Goal: Communication & Community: Ask a question

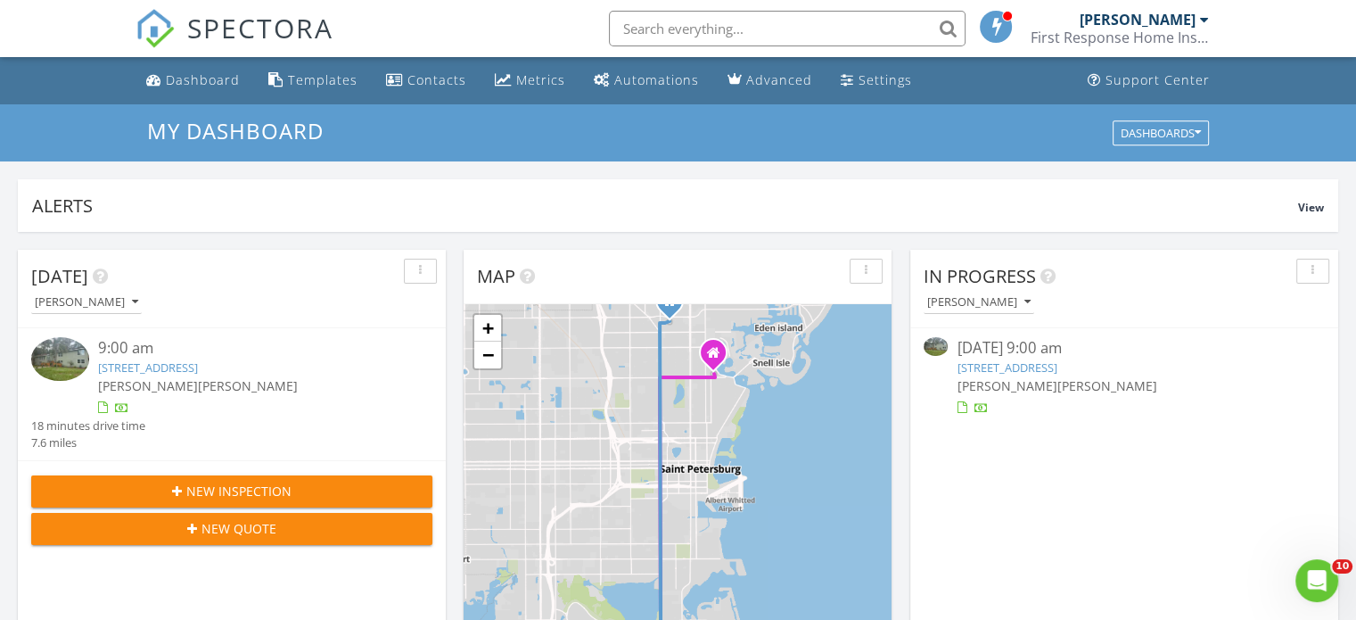
click at [198, 367] on link "1320 Coral Way S, St. Petersburg, FL 33705" at bounding box center [148, 367] width 100 height 16
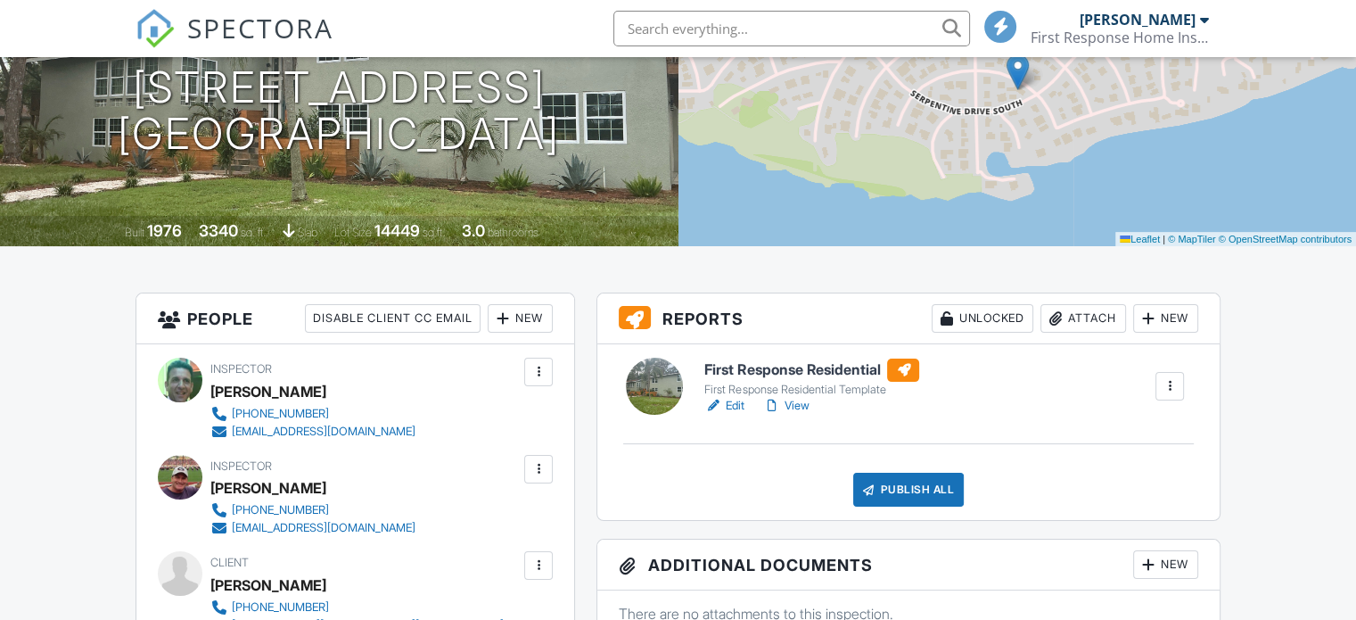
click at [738, 405] on link "Edit" at bounding box center [724, 406] width 40 height 18
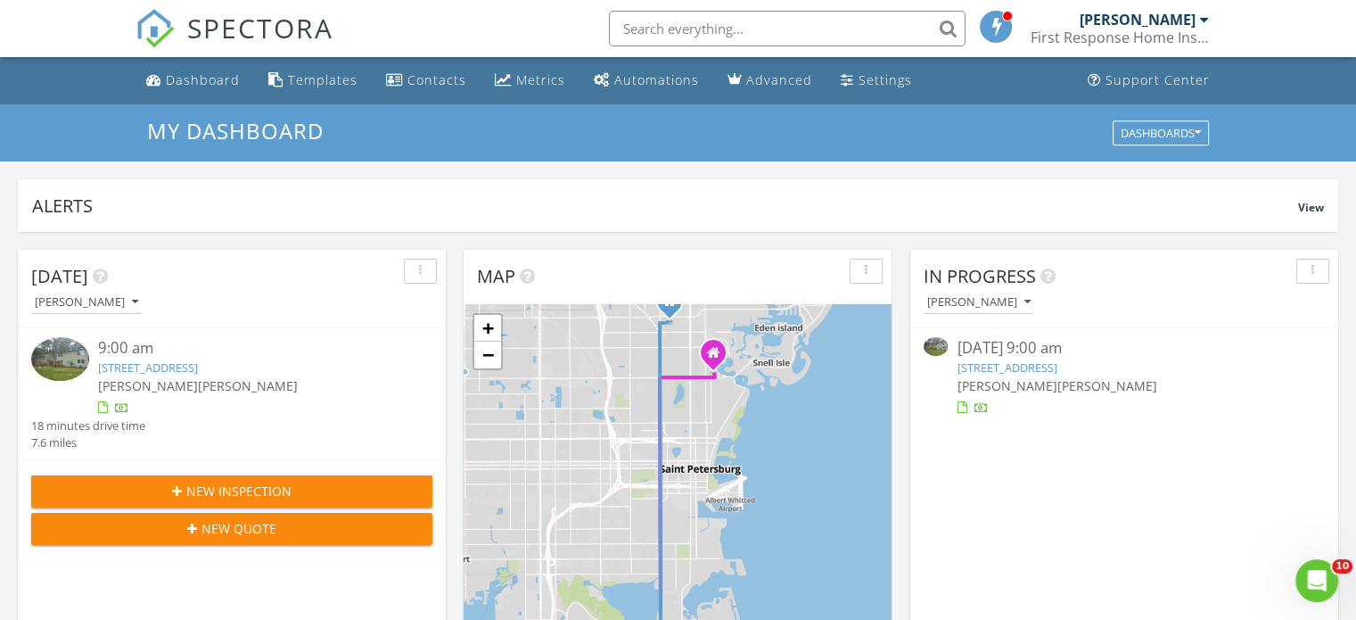
click at [1003, 361] on link "[STREET_ADDRESS]" at bounding box center [1006, 367] width 100 height 16
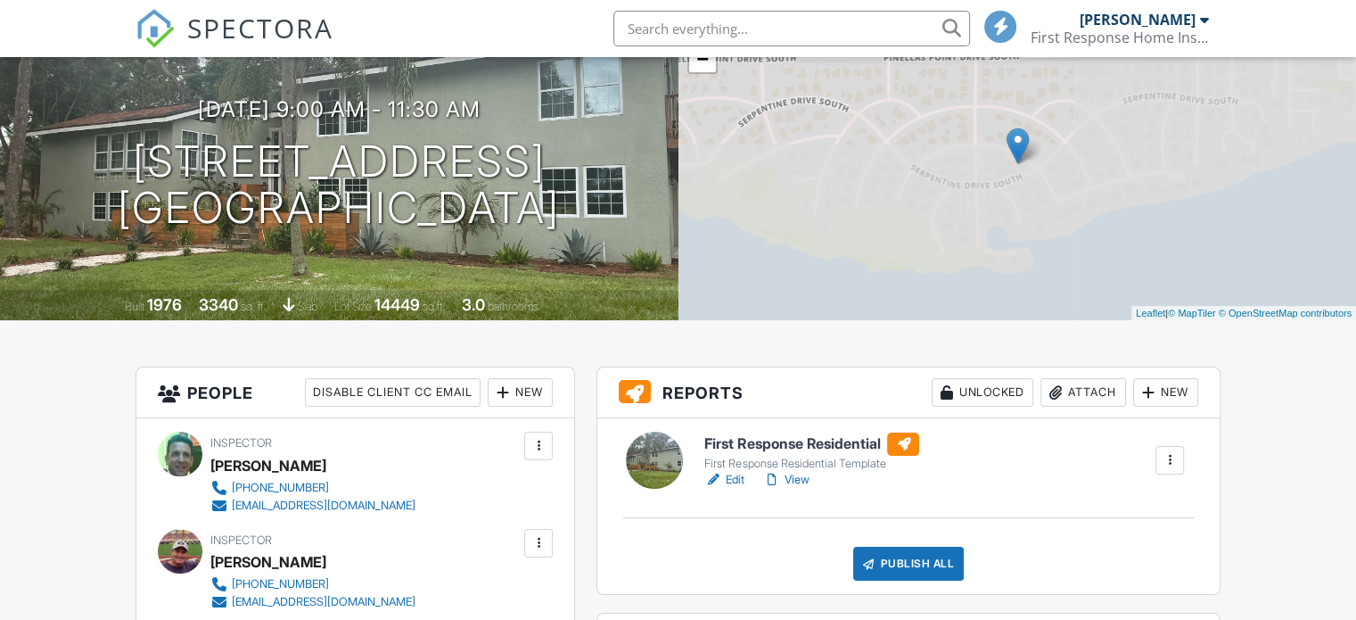
scroll to position [156, 0]
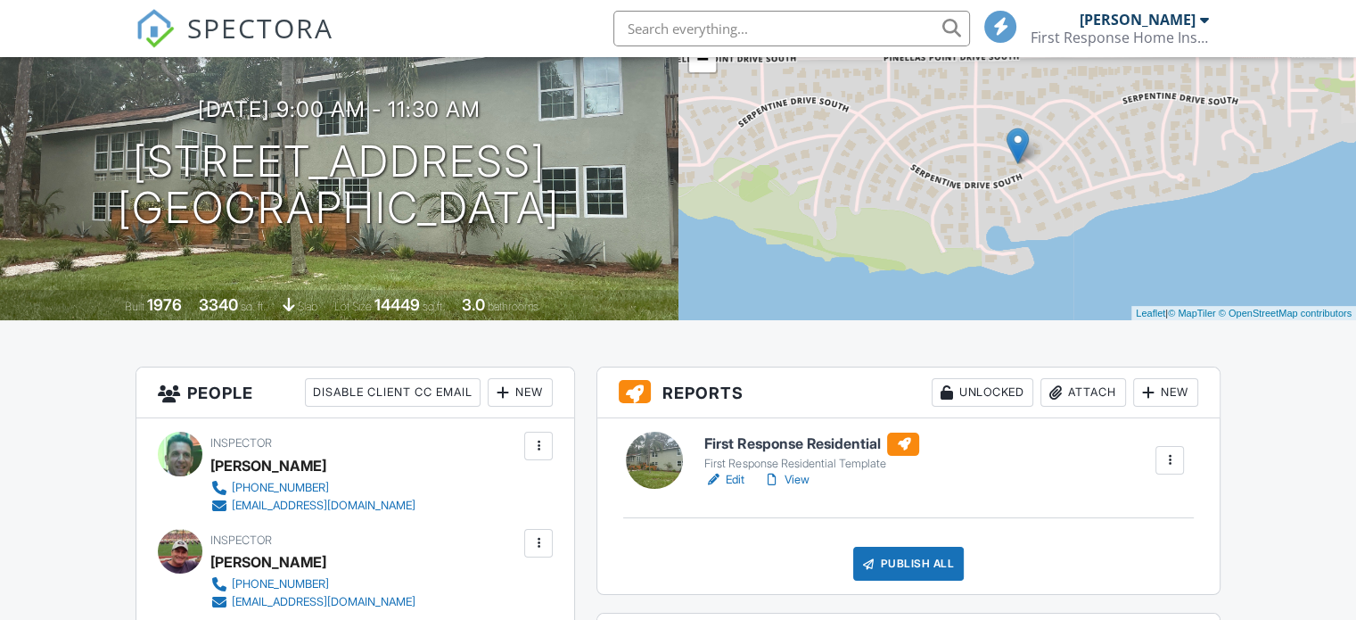
click at [799, 487] on link "View" at bounding box center [785, 480] width 46 height 18
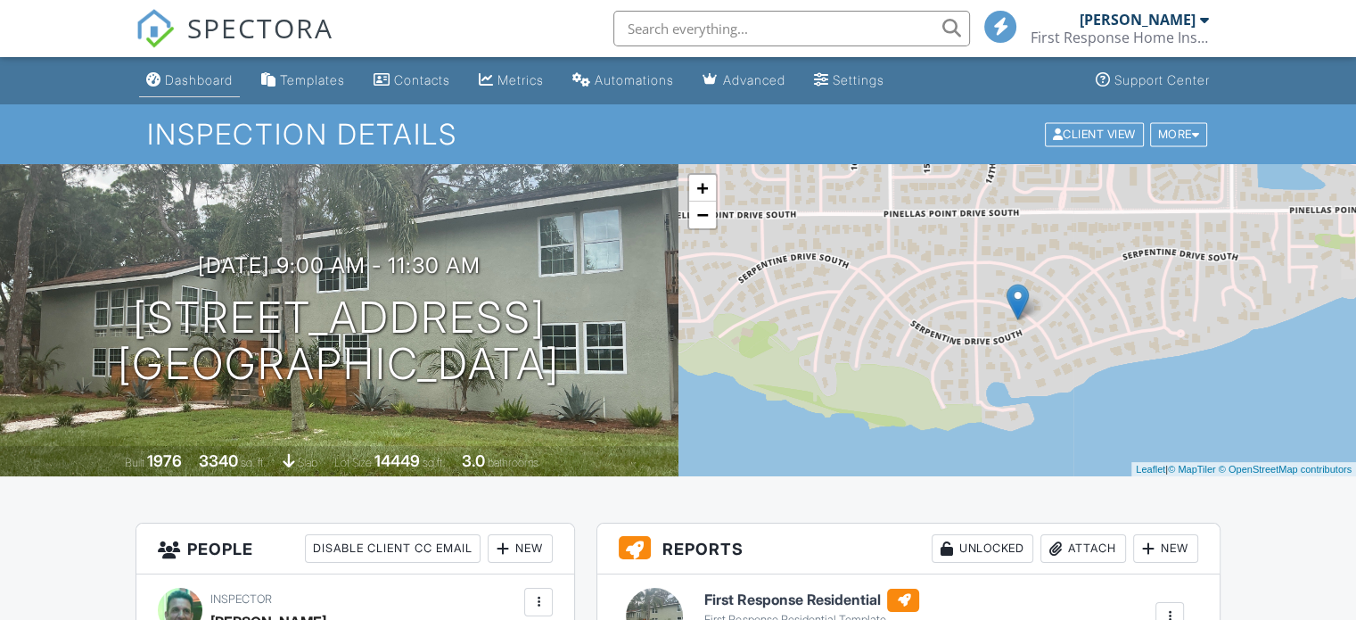
click at [214, 88] on link "Dashboard" at bounding box center [189, 80] width 101 height 33
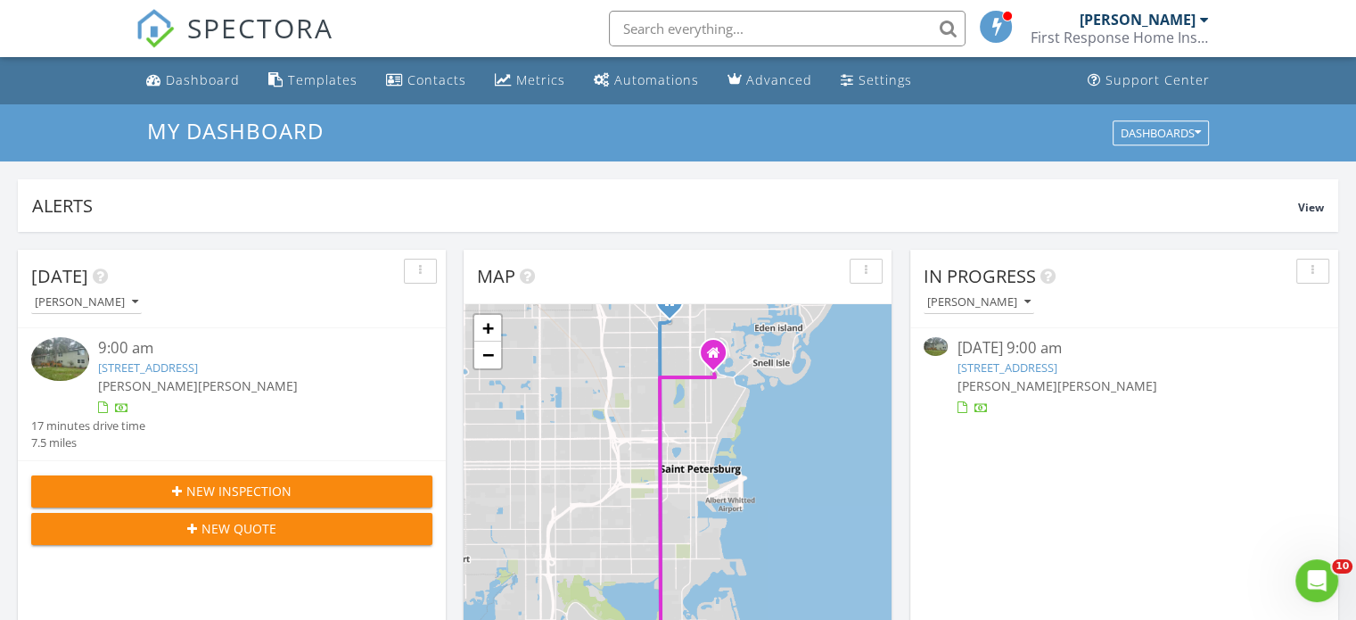
click at [1317, 576] on icon "Open Intercom Messenger" at bounding box center [1316, 580] width 12 height 14
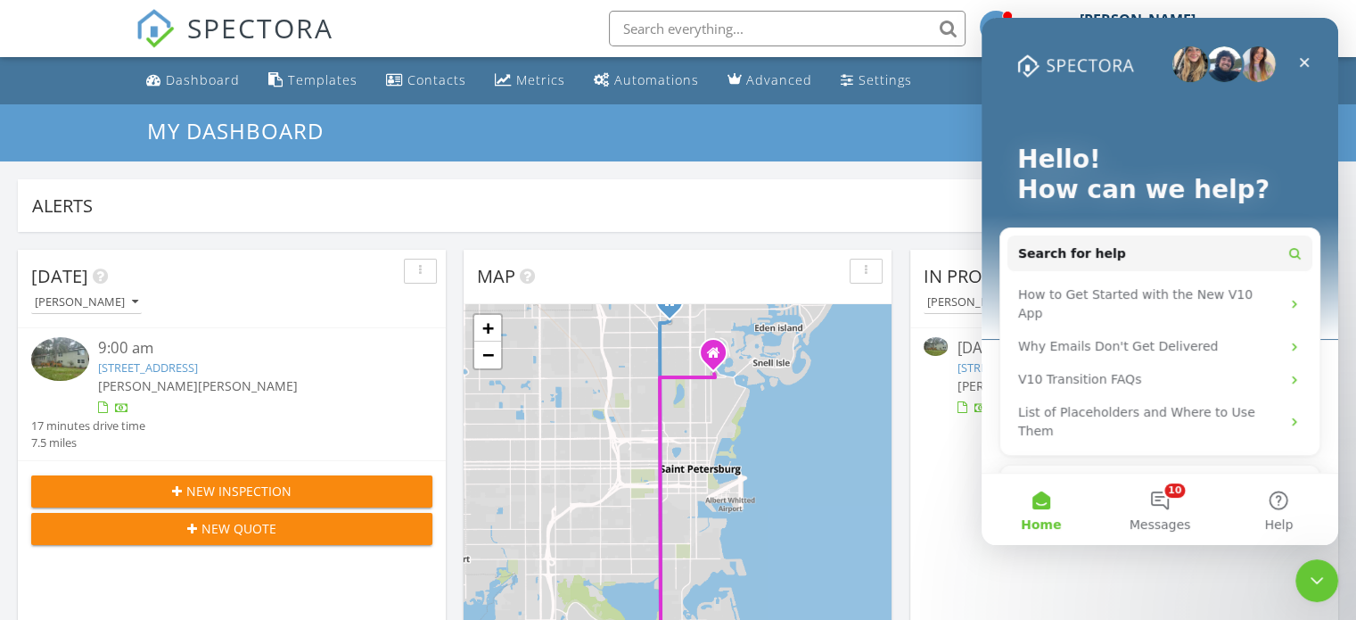
click at [1131, 480] on div "Ask a question" at bounding box center [1149, 489] width 262 height 19
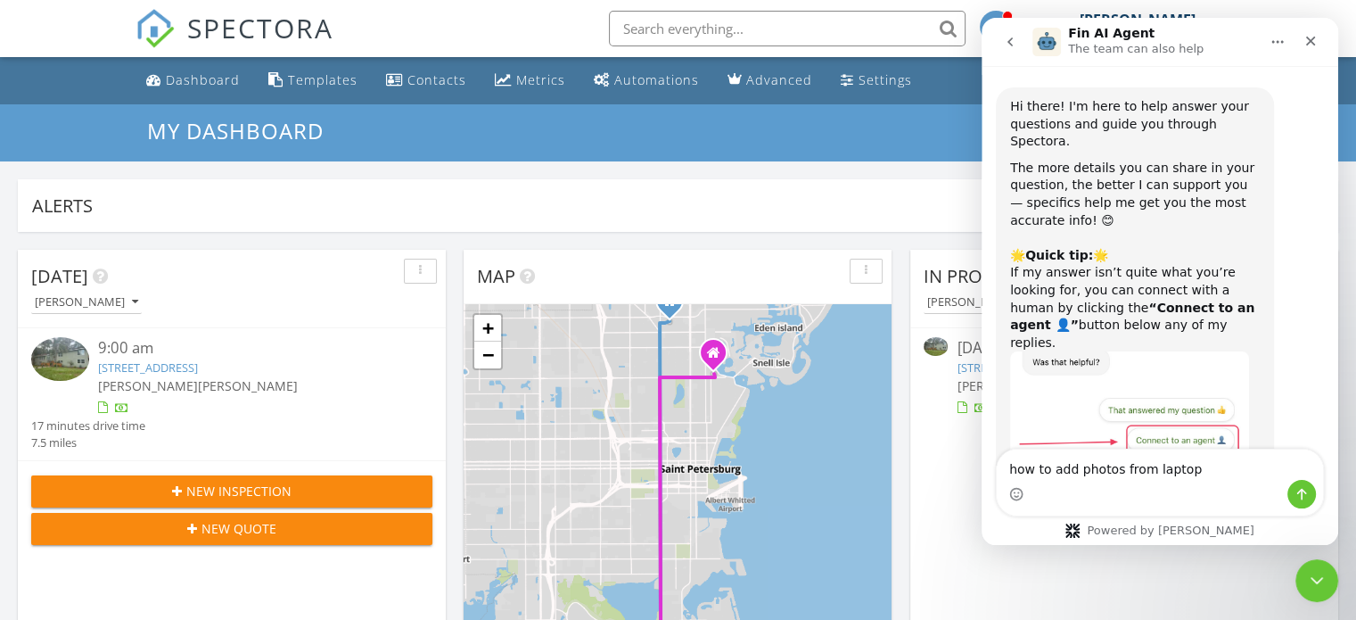
type textarea "how to add photos from laptop"
click at [1304, 487] on icon "Send a message…" at bounding box center [1301, 494] width 14 height 14
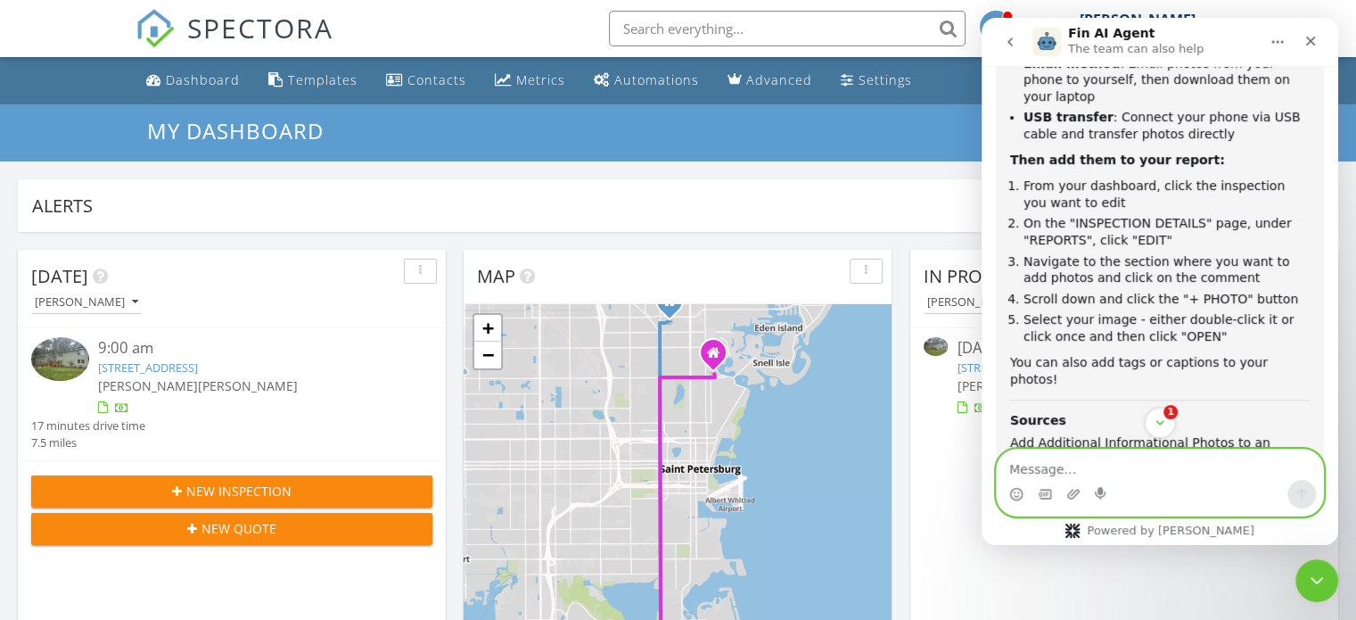
scroll to position [597, 0]
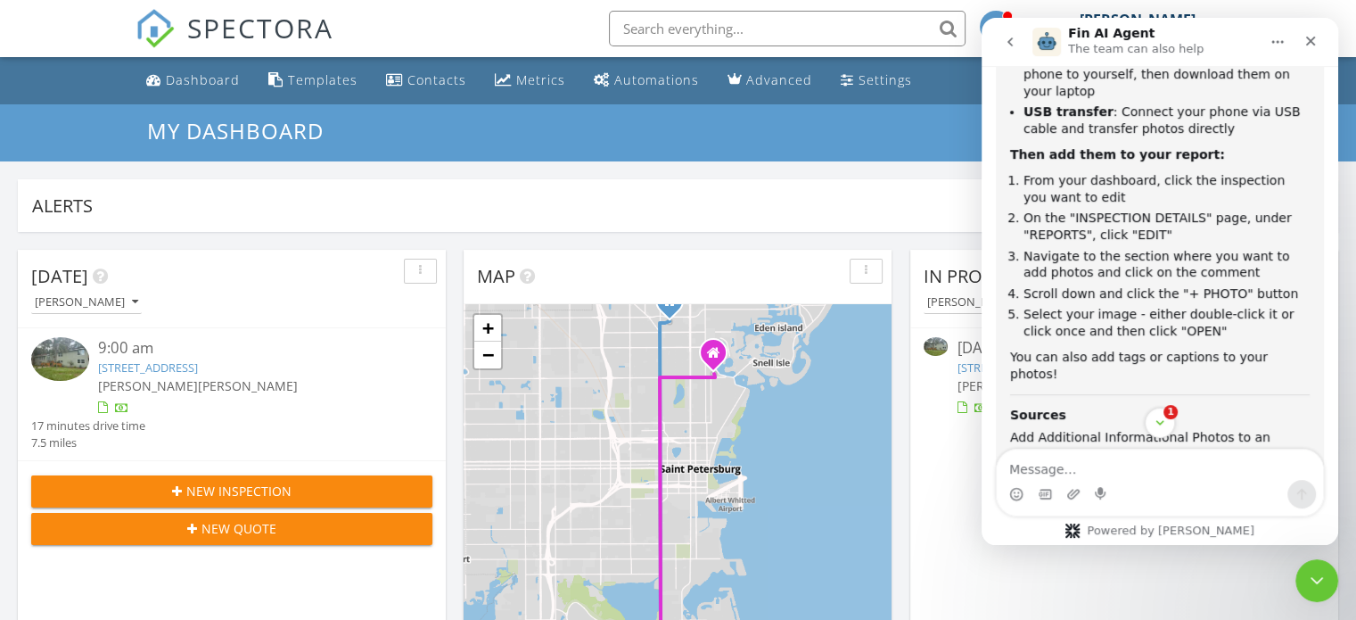
click at [198, 365] on link "1320 Coral Way S, St. Petersburg, FL 33705" at bounding box center [148, 367] width 100 height 16
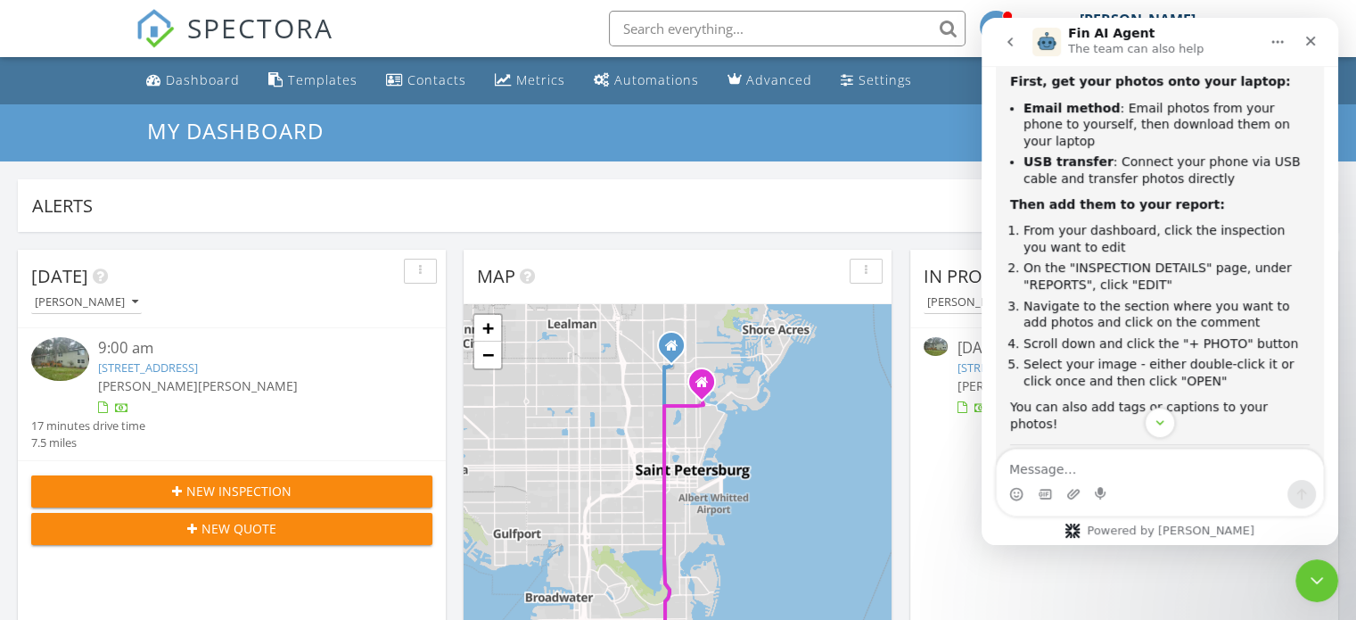
scroll to position [540, 0]
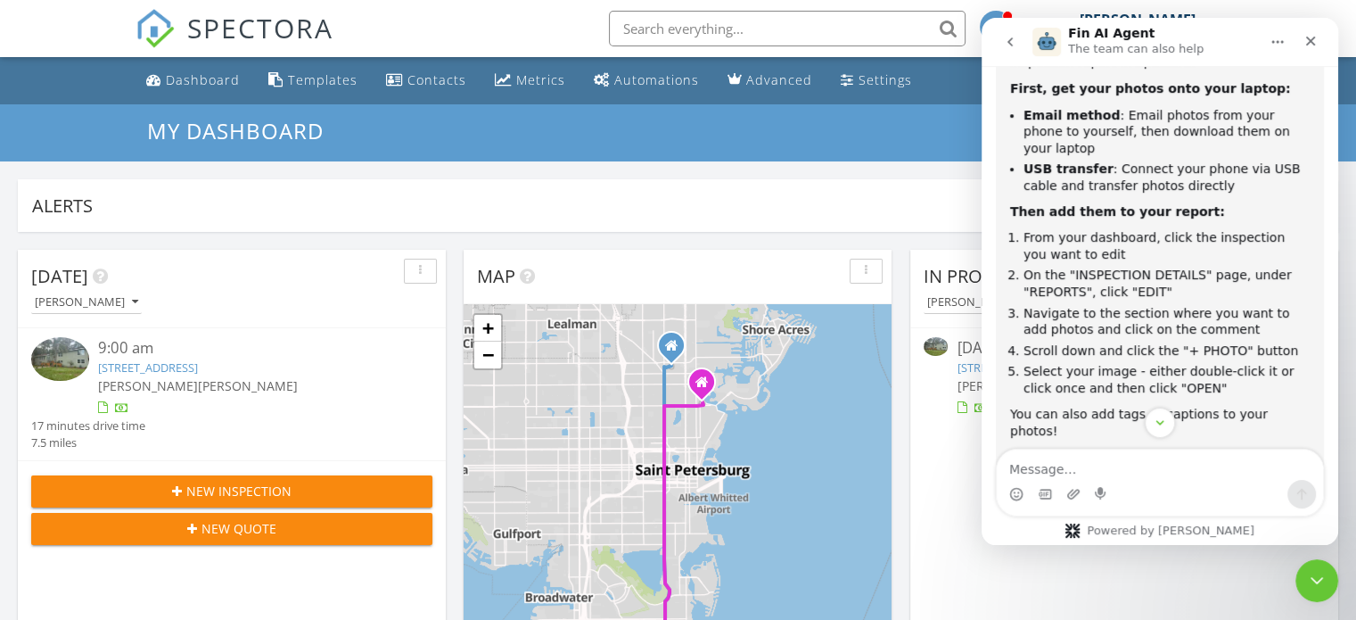
click at [198, 364] on link "[STREET_ADDRESS]" at bounding box center [148, 367] width 100 height 16
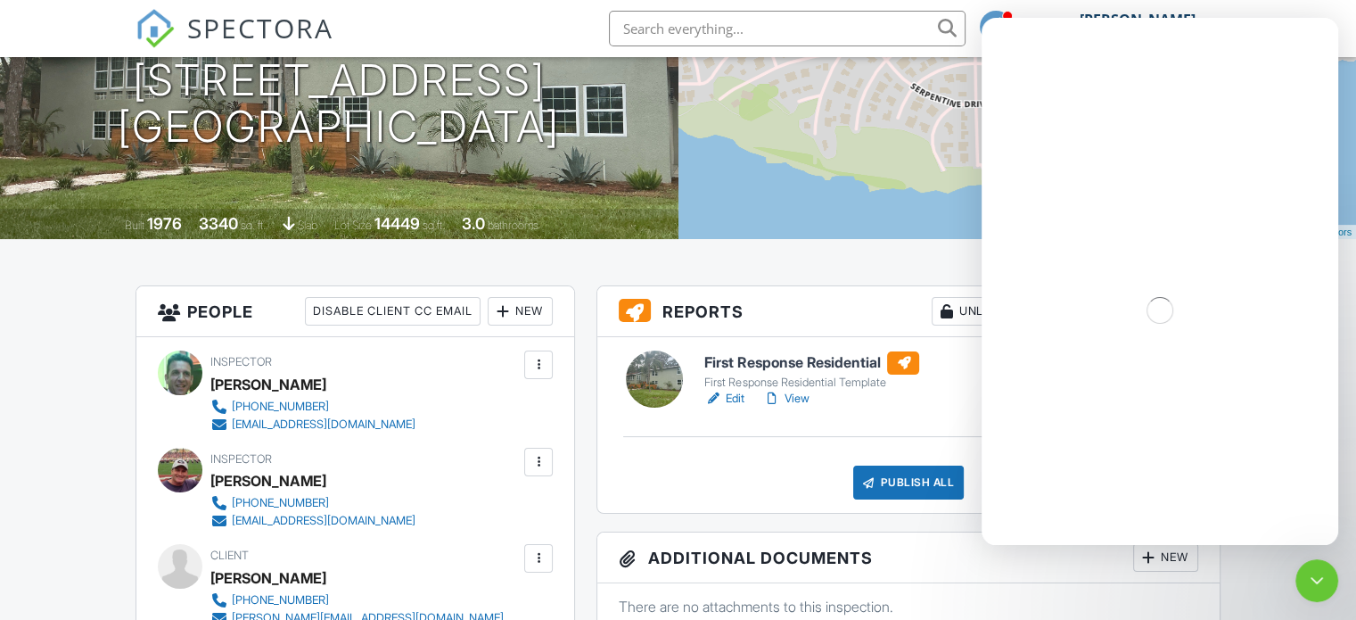
click at [726, 397] on link "Edit" at bounding box center [724, 399] width 40 height 18
